Goal: Answer question/provide support

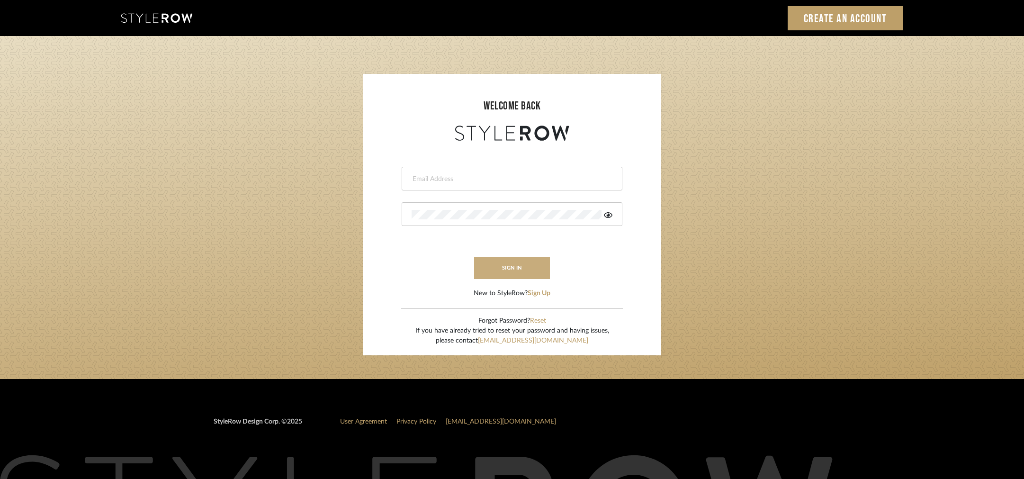
type input "[PERSON_NAME][EMAIL_ADDRESS][DOMAIN_NAME]"
click at [508, 275] on button "sign in" at bounding box center [512, 268] width 76 height 22
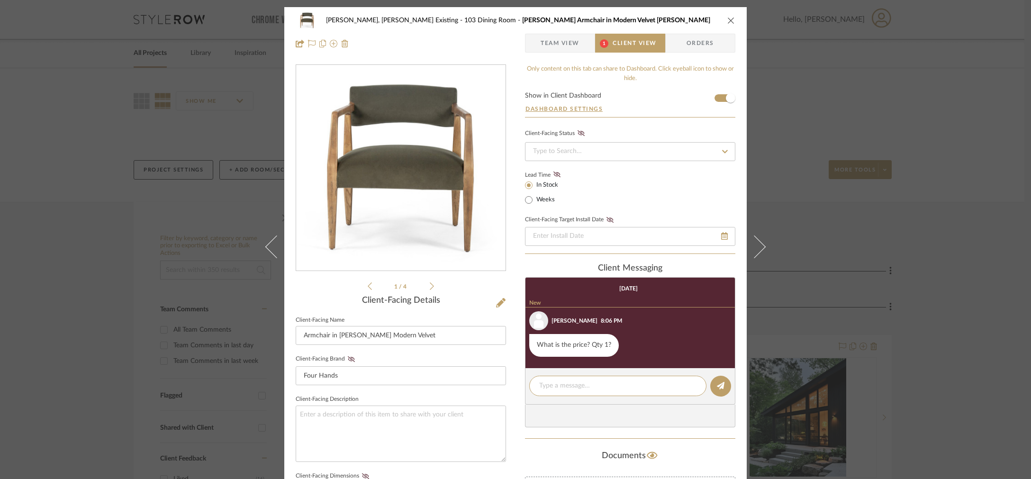
click at [549, 38] on span "Team View" at bounding box center [559, 43] width 39 height 19
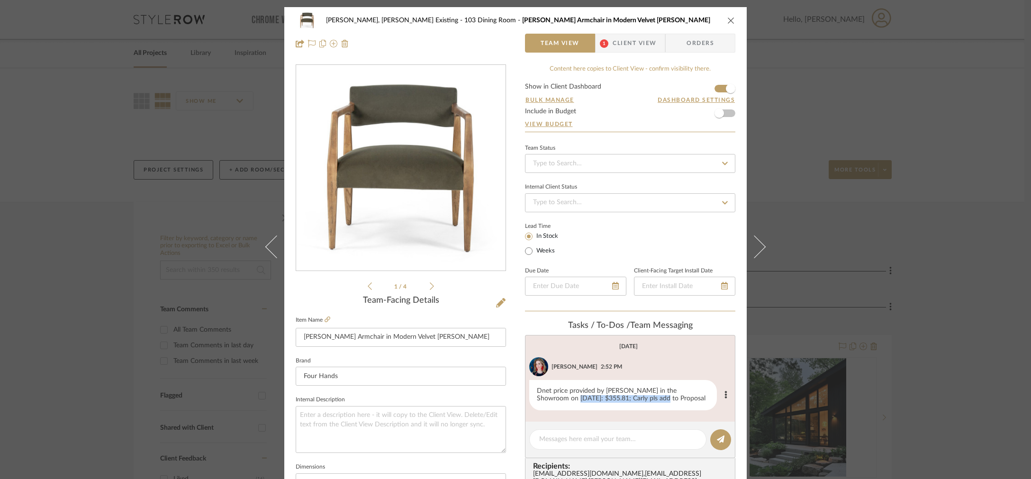
drag, startPoint x: 535, startPoint y: 402, endPoint x: 630, endPoint y: 401, distance: 95.2
click at [624, 402] on div "Dnet price provided by Bella in the Showroom on 9/5/25: $355.81; Carly pls add …" at bounding box center [623, 395] width 188 height 30
click at [630, 401] on div "Dnet price provided by Bella in the Showroom on 9/5/25: $355.81; Carly pls add …" at bounding box center [623, 395] width 188 height 30
